Goal: Check status: Check status

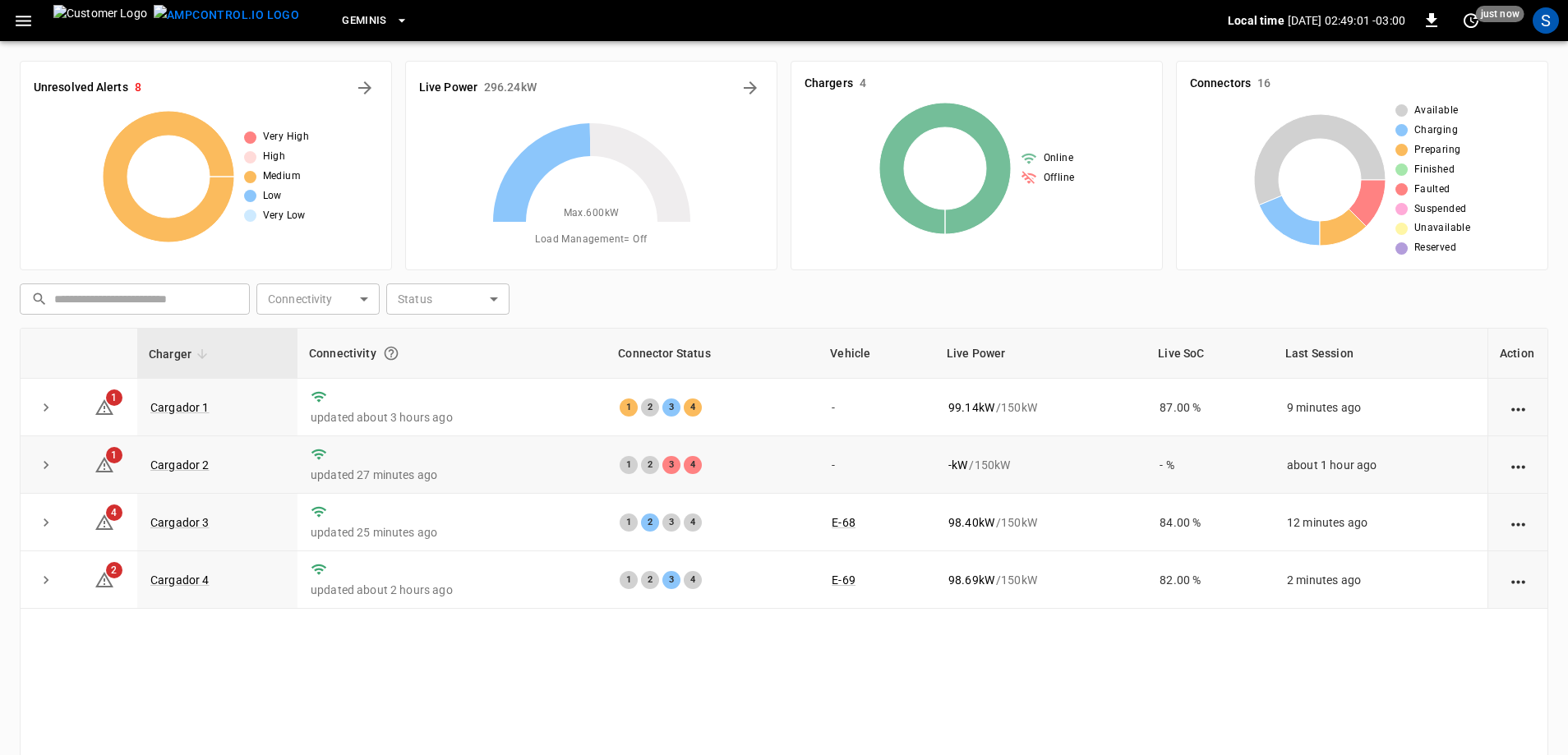
click at [193, 474] on td "Cargador 2" at bounding box center [217, 465] width 160 height 57
click at [195, 468] on link "Cargador 2" at bounding box center [180, 464] width 65 height 19
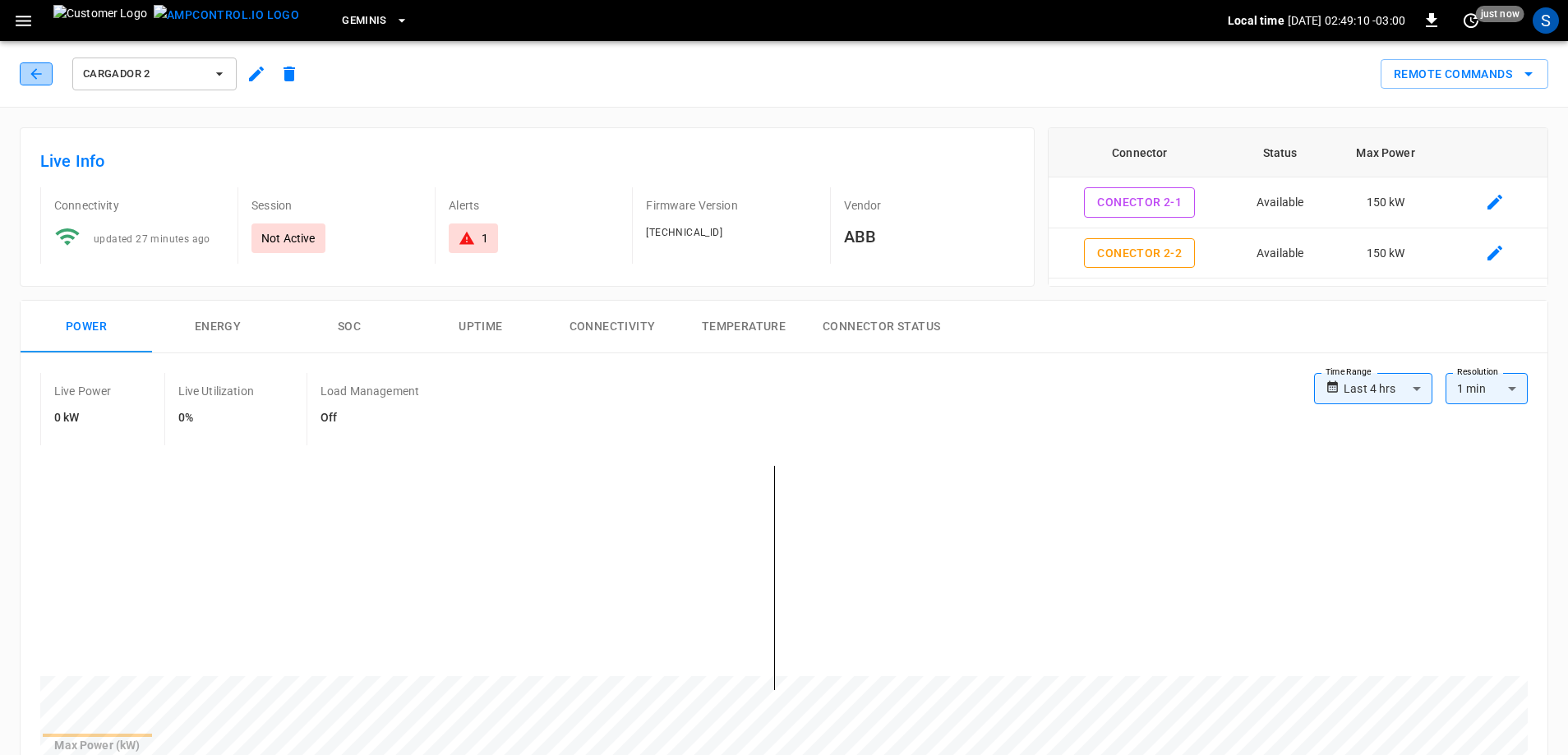
click at [41, 68] on icon "button" at bounding box center [36, 74] width 17 height 17
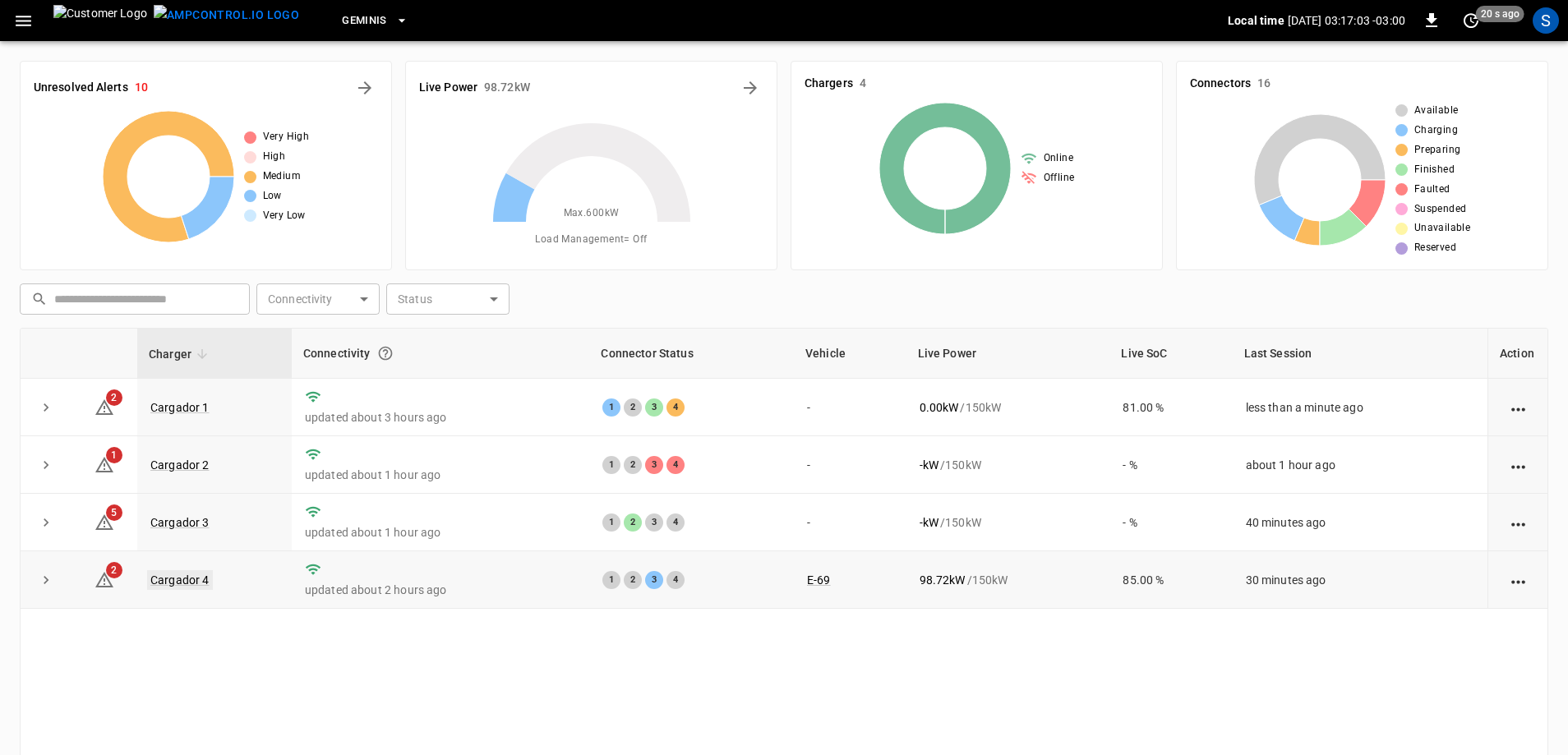
click at [166, 580] on link "Cargador 4" at bounding box center [180, 579] width 65 height 19
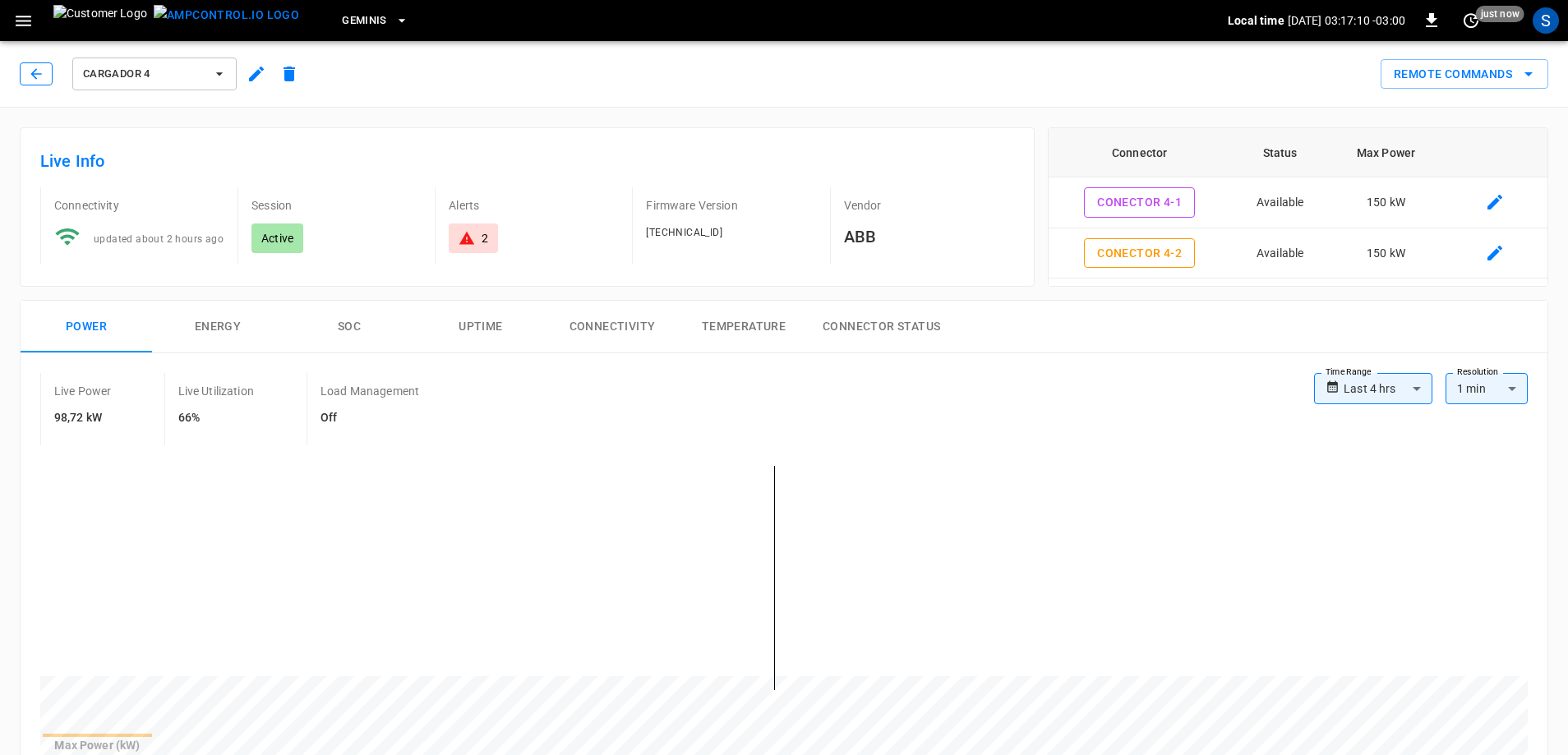
click at [45, 72] on button "button" at bounding box center [36, 74] width 33 height 23
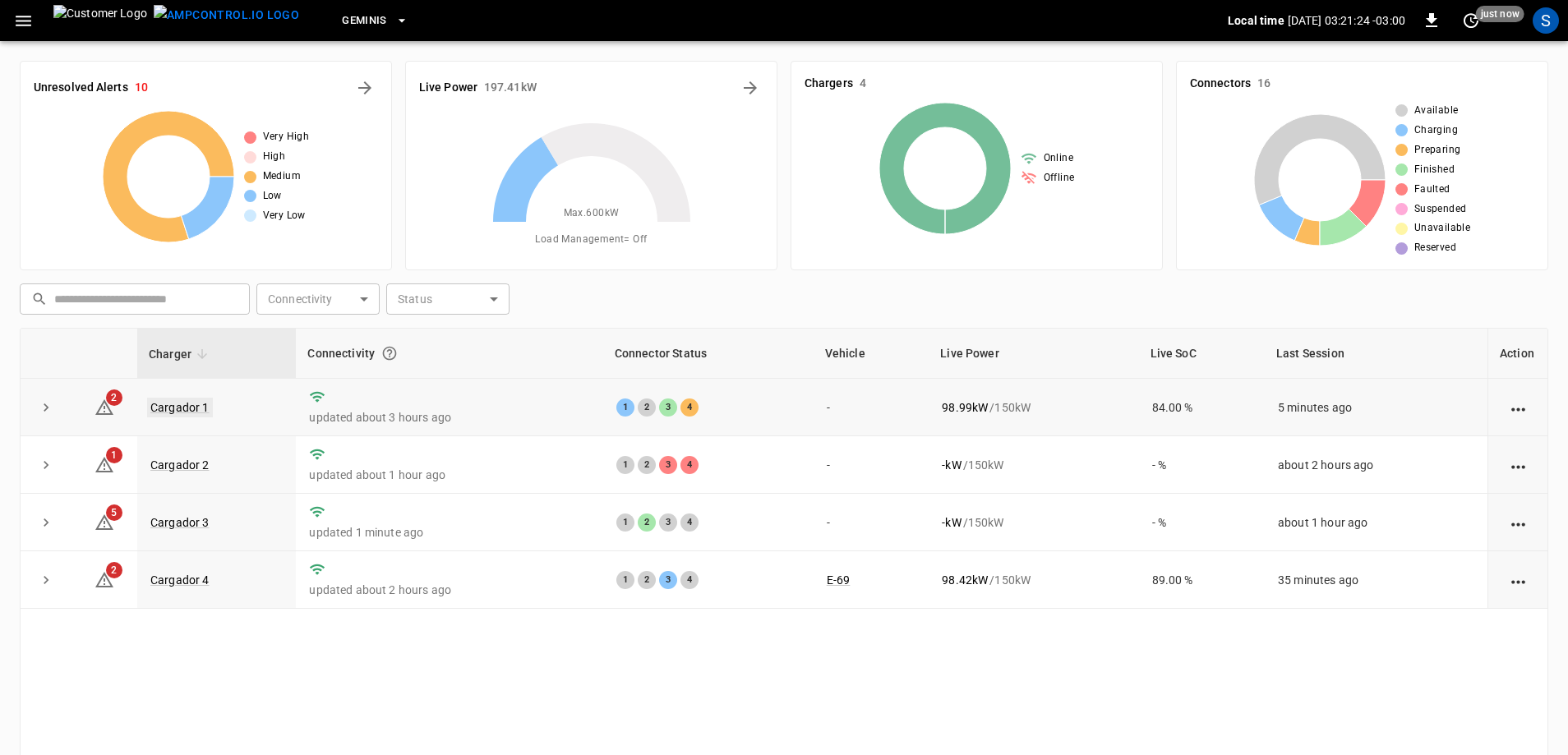
click at [178, 404] on link "Cargador 1" at bounding box center [180, 407] width 65 height 19
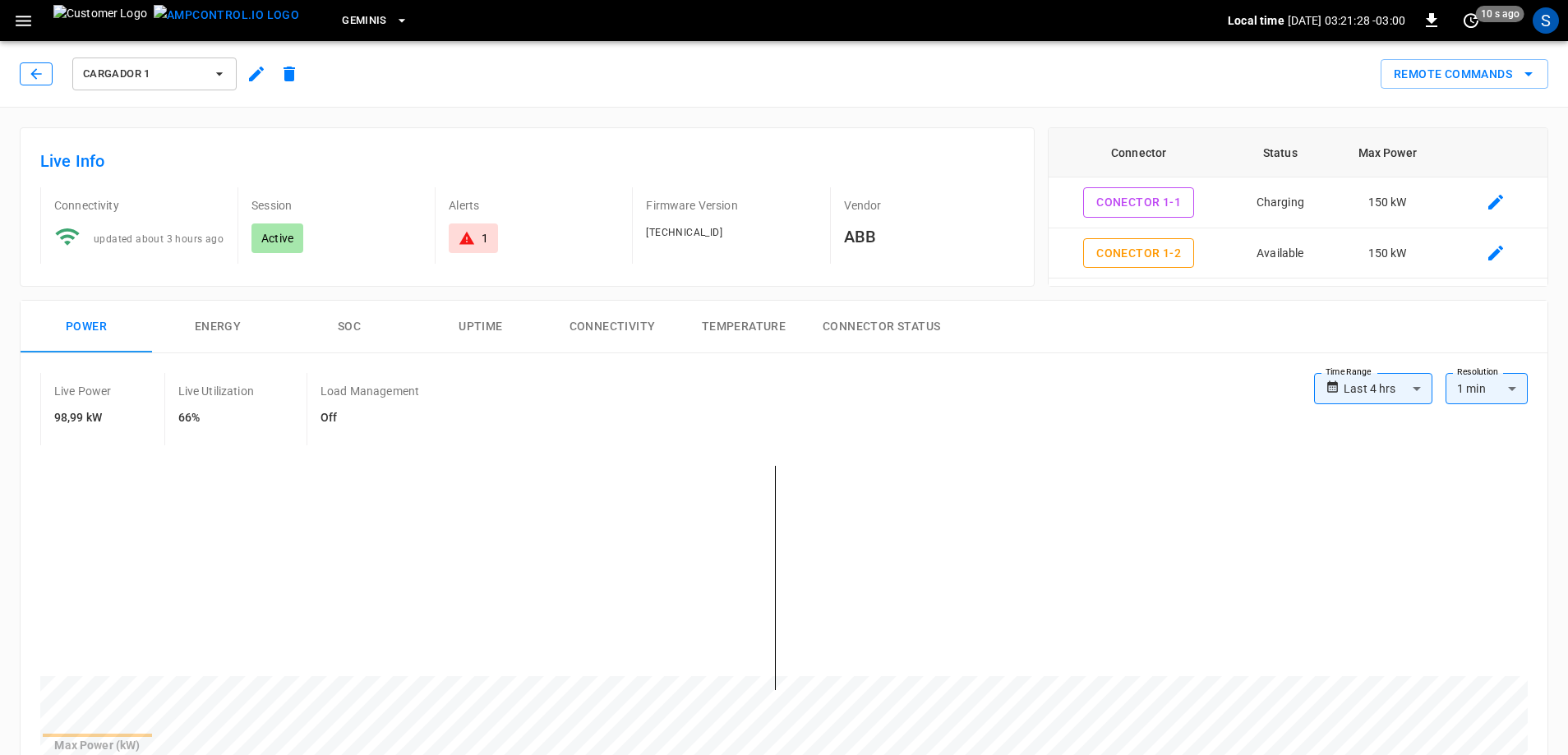
click at [23, 64] on button "button" at bounding box center [36, 74] width 33 height 23
